Goal: Obtain resource: Download file/media

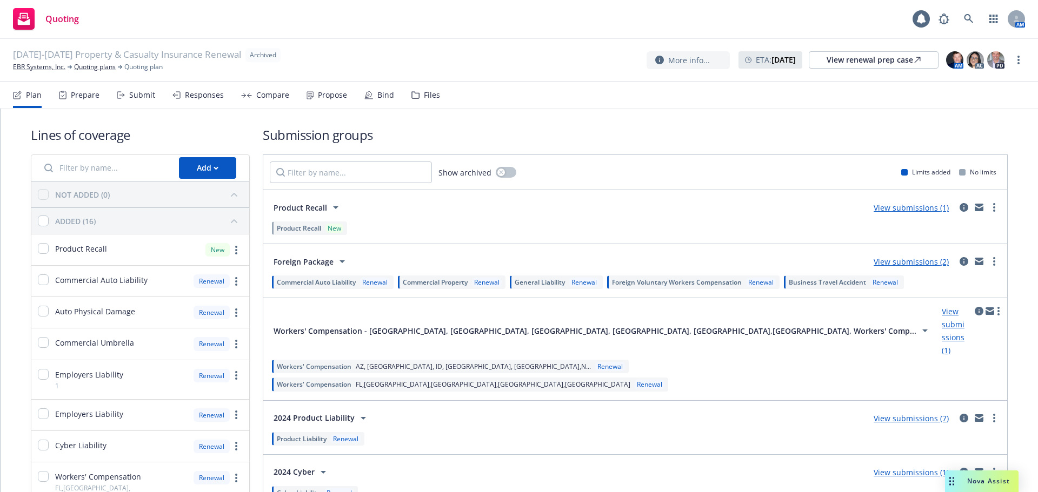
click at [412, 99] on div "Files" at bounding box center [425, 95] width 29 height 26
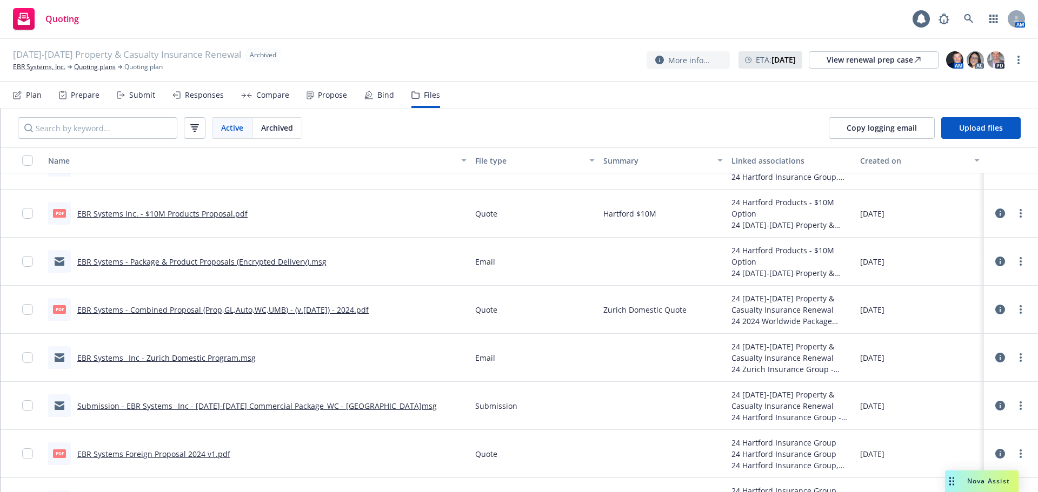
scroll to position [1987, 0]
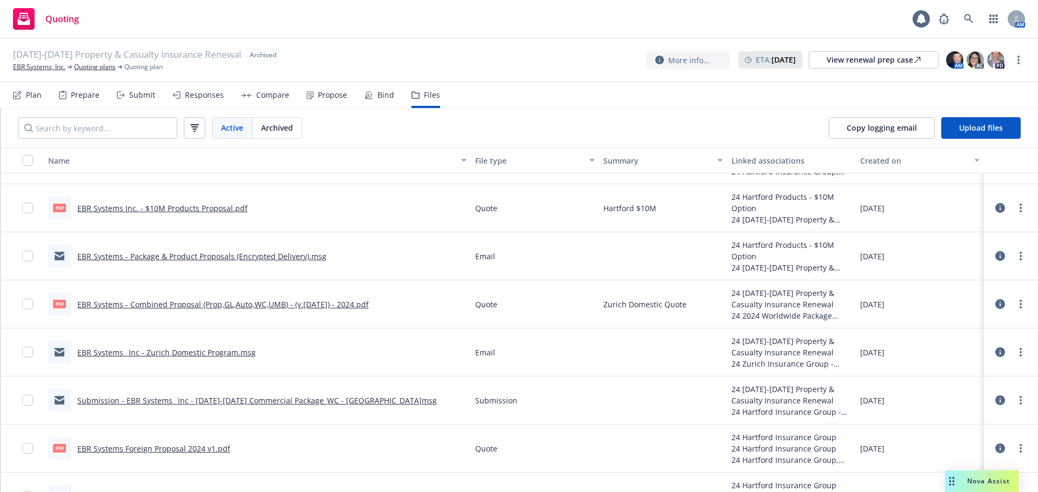
click at [383, 396] on link "Submission - EBR Systems_ Inc - [DATE]-[DATE] Commercial Package_WC - [GEOGRAPH…" at bounding box center [256, 401] width 359 height 10
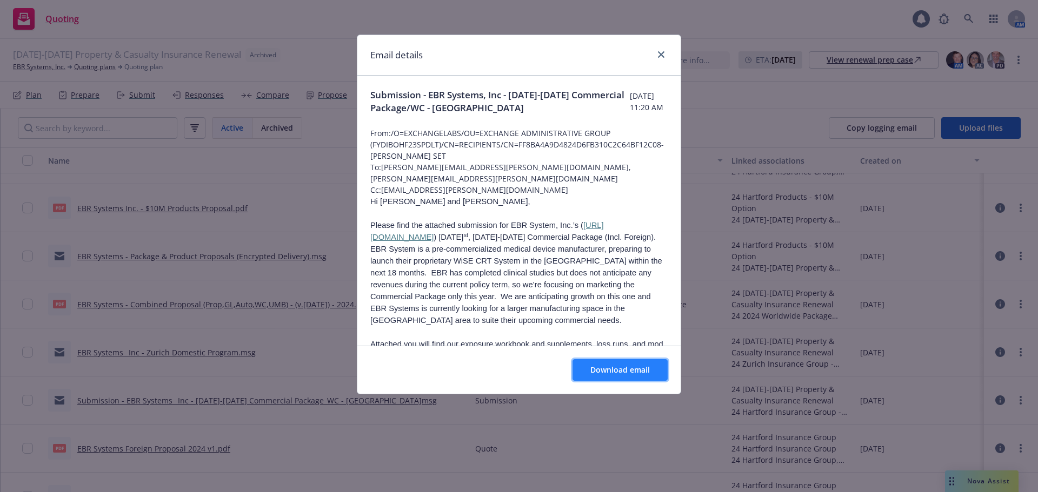
click at [615, 374] on span "Download email" at bounding box center [619, 370] width 59 height 10
click at [660, 55] on icon "close" at bounding box center [661, 54] width 6 height 6
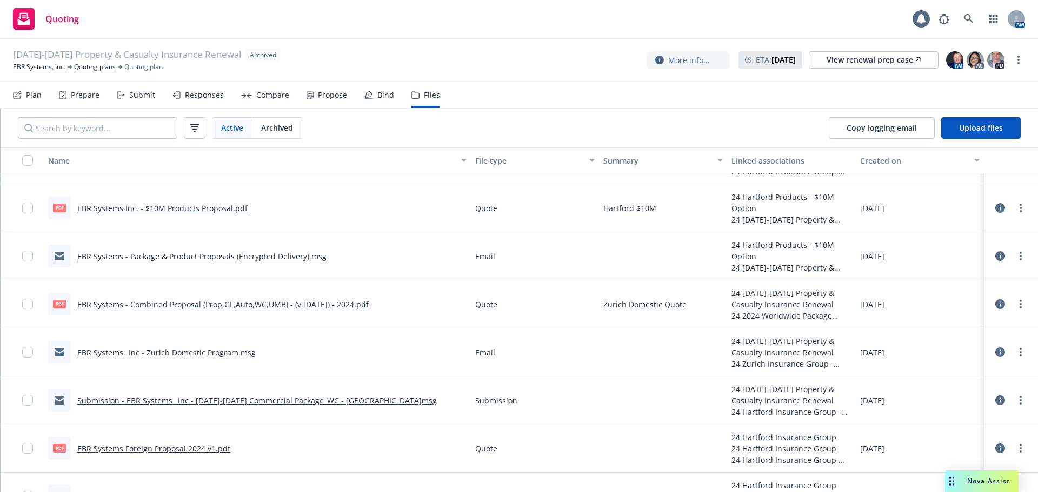
click at [967, 480] on span "Nova Assist" at bounding box center [988, 481] width 43 height 9
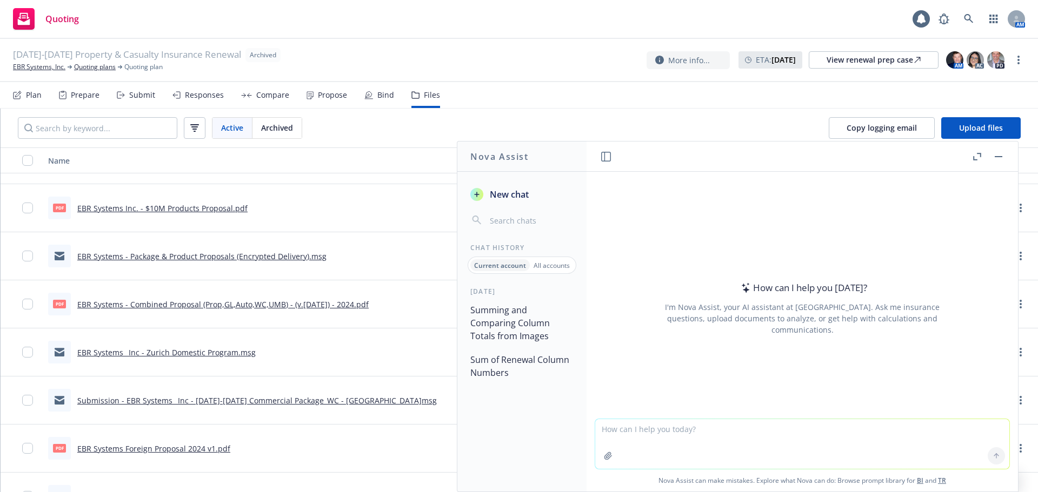
click at [653, 436] on textarea at bounding box center [802, 444] width 414 height 50
type textarea "what is the percentage increase from 81 to 281"
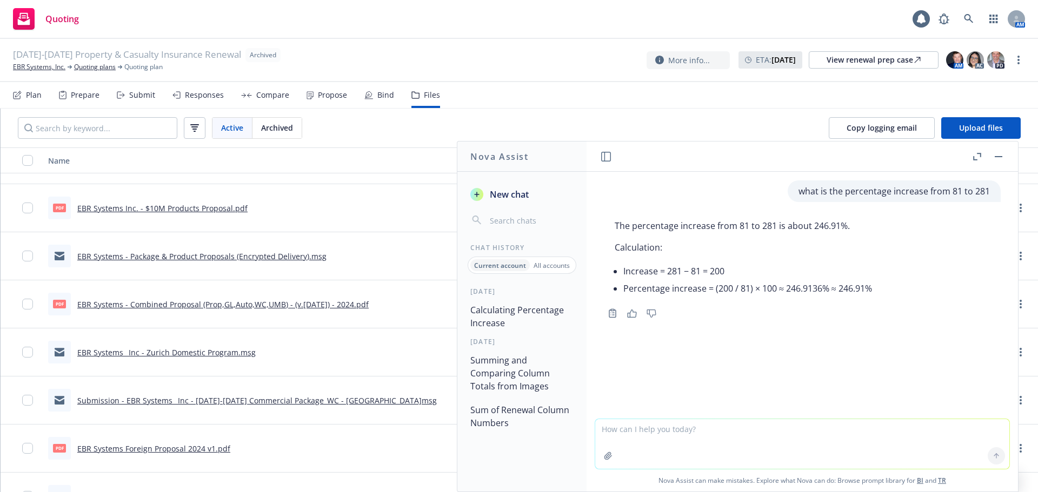
click at [621, 436] on textarea at bounding box center [802, 444] width 414 height 50
type textarea "what is the percentage increase from 200,056 to 500,000"
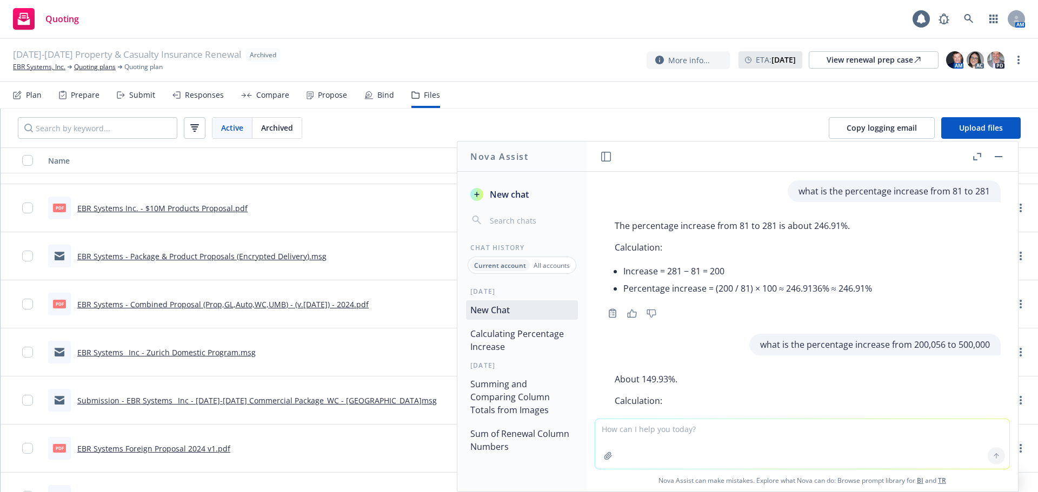
scroll to position [82, 0]
